Goal: Task Accomplishment & Management: Manage account settings

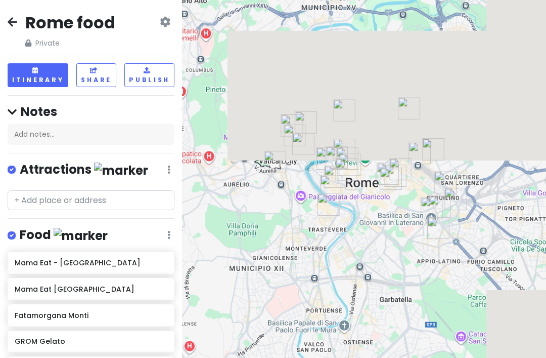
scroll to position [588, 0]
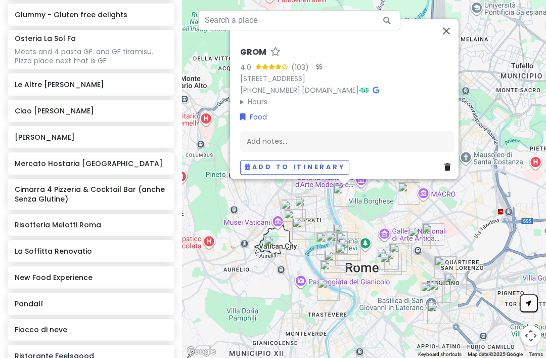
click at [450, 19] on button "Close" at bounding box center [447, 31] width 24 height 24
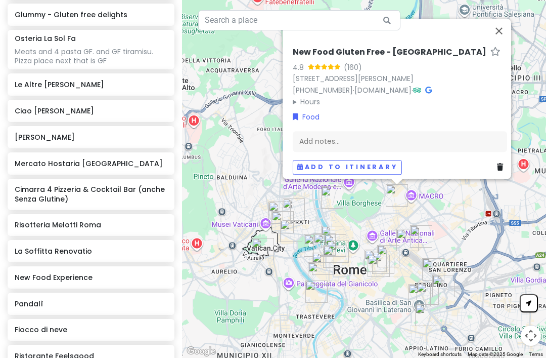
click at [507, 19] on button "Close" at bounding box center [499, 31] width 24 height 24
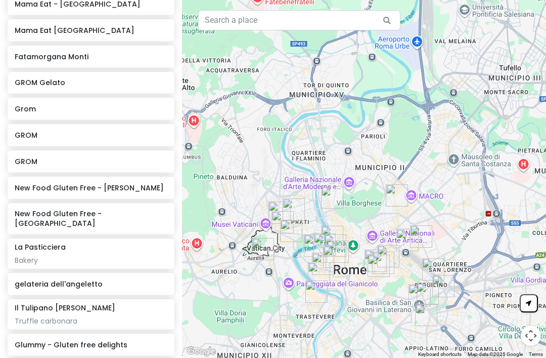
scroll to position [255, 0]
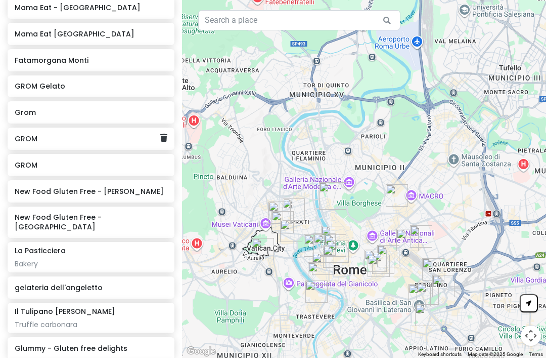
click at [158, 134] on h6 "GROM" at bounding box center [87, 138] width 145 height 9
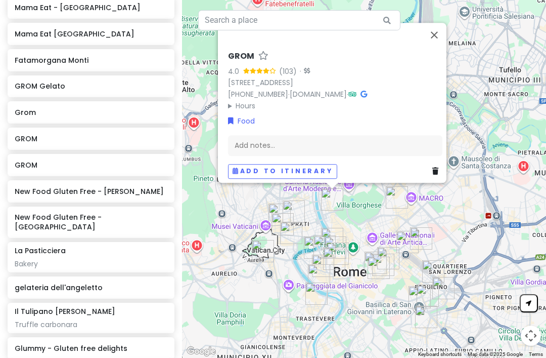
click at [437, 165] on link at bounding box center [438, 170] width 10 height 11
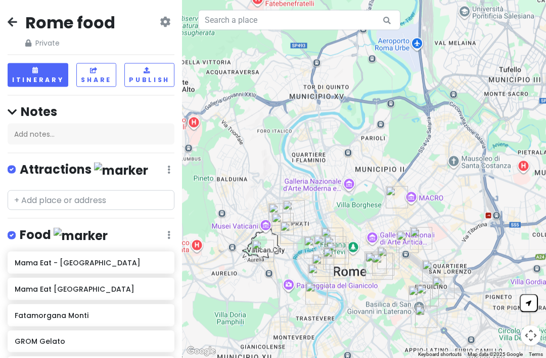
scroll to position [0, 0]
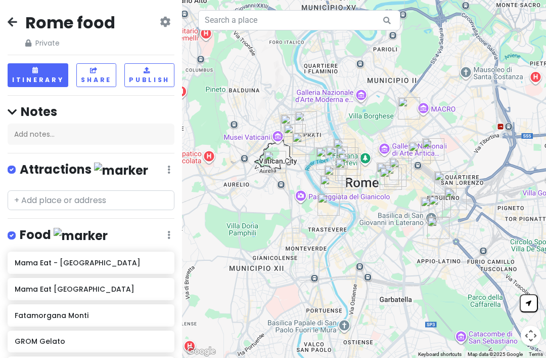
click at [14, 23] on icon at bounding box center [13, 22] width 10 height 8
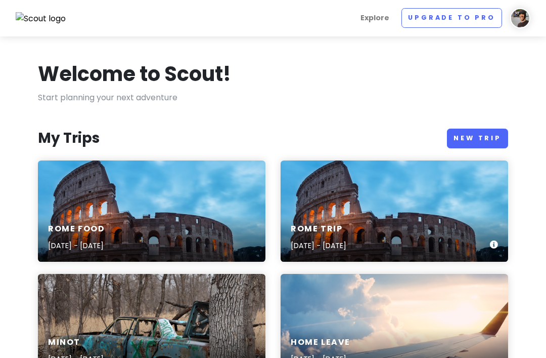
click at [402, 223] on div "Rome Trip [DATE] - [DATE]" at bounding box center [395, 237] width 228 height 48
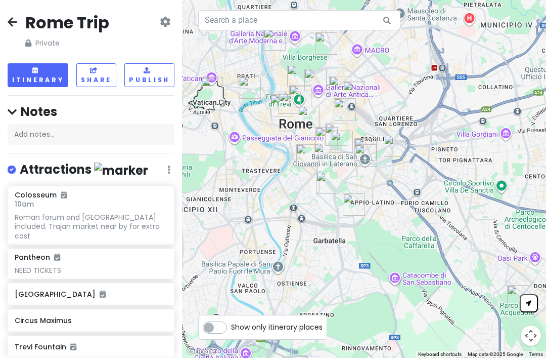
click at [35, 77] on button "Itinerary" at bounding box center [38, 75] width 61 height 24
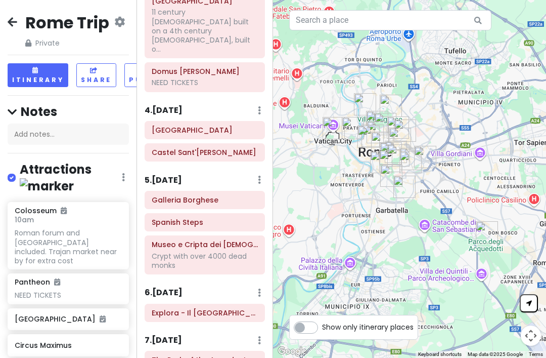
scroll to position [310, 0]
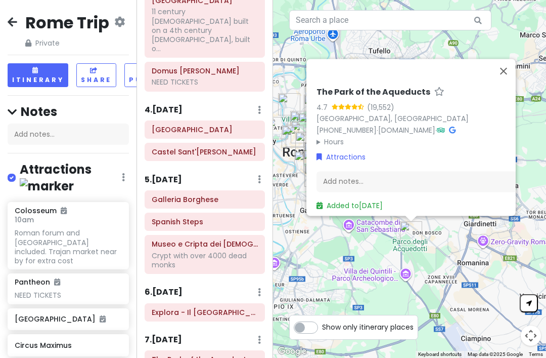
click at [500, 83] on button "Close" at bounding box center [504, 71] width 24 height 24
